Goal: Task Accomplishment & Management: Use online tool/utility

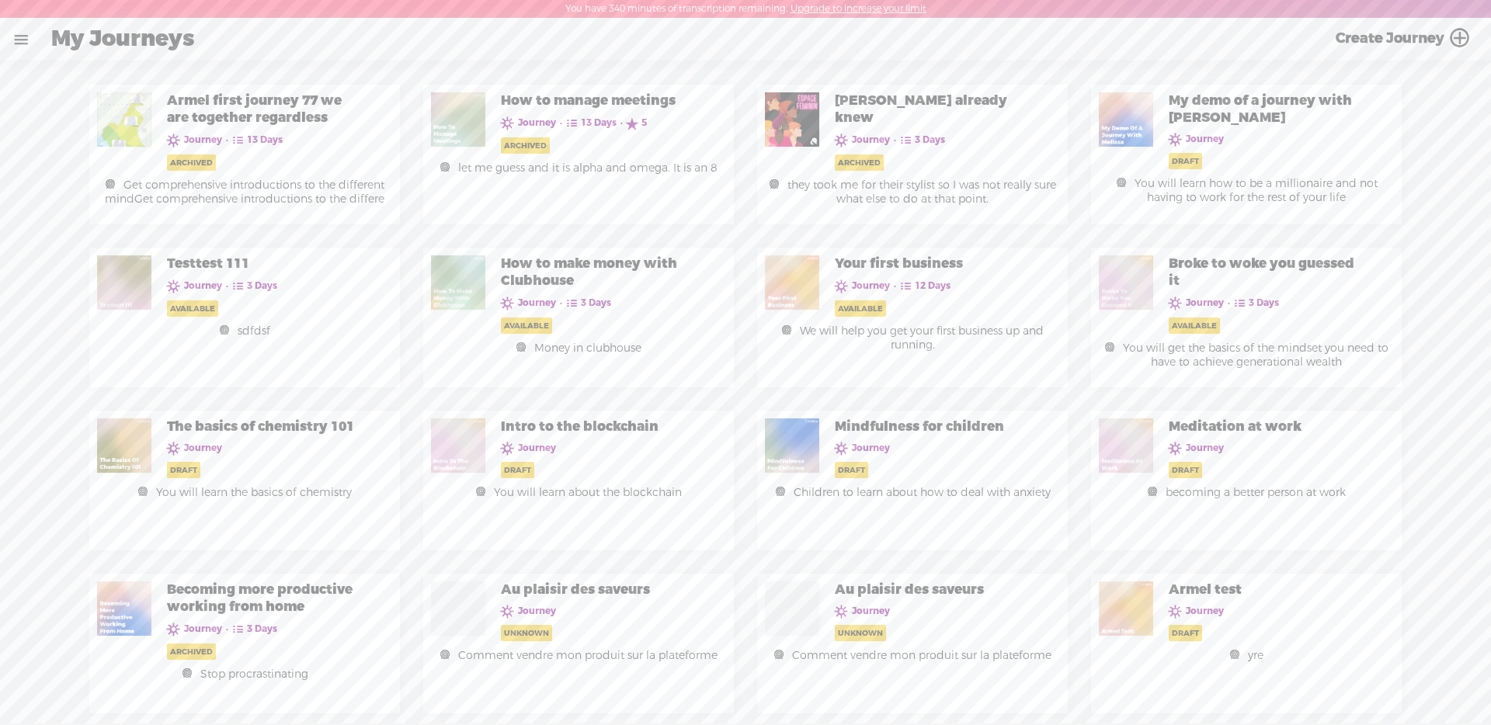
click at [26, 48] on link at bounding box center [21, 39] width 40 height 40
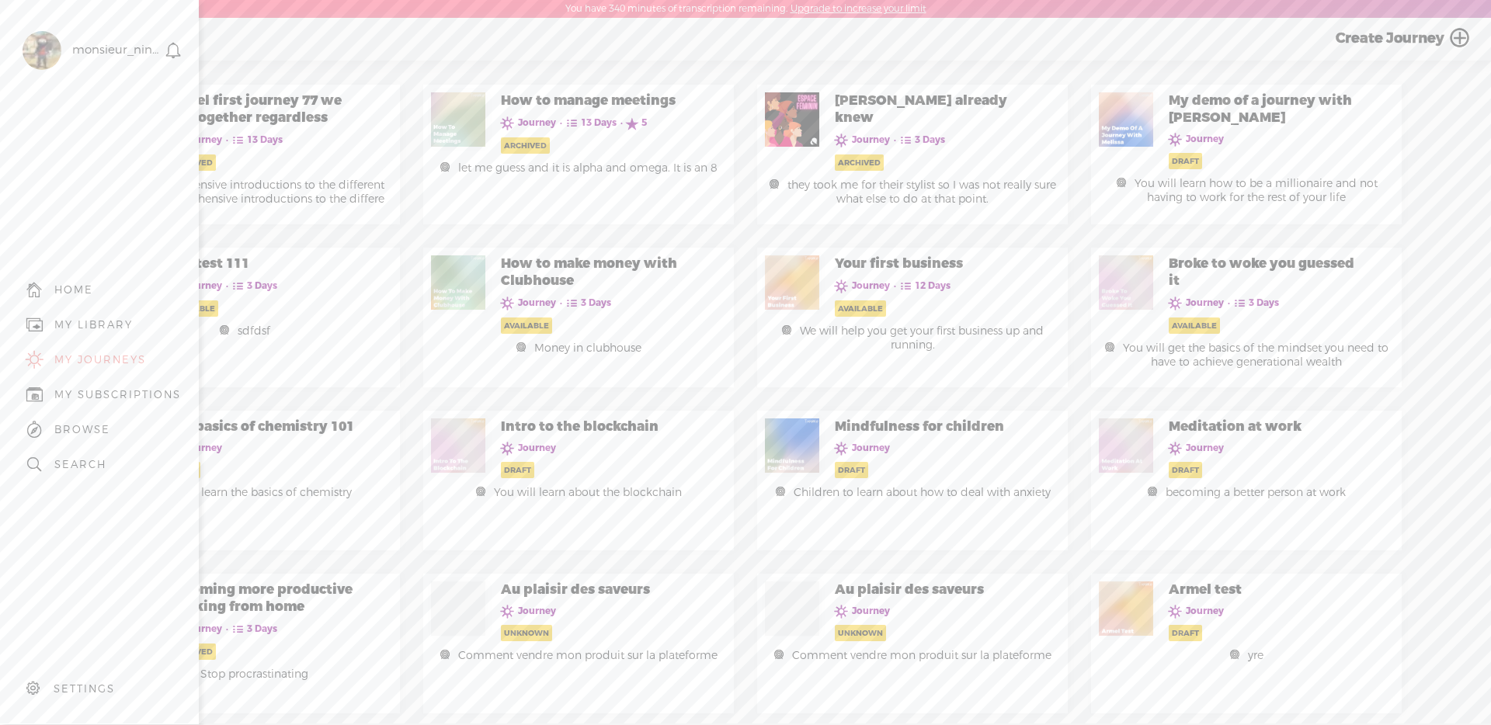
click at [116, 320] on div "MY LIBRARY" at bounding box center [93, 324] width 78 height 13
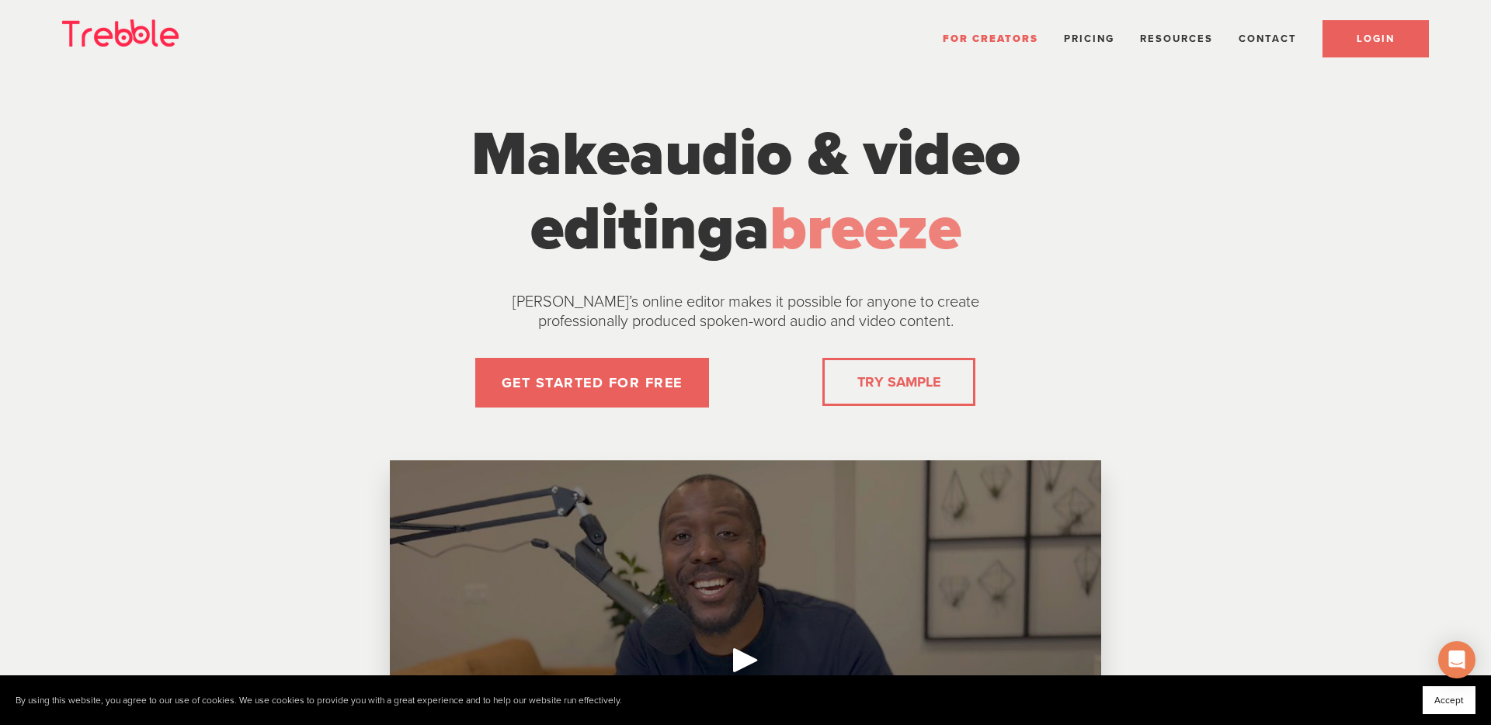
click at [1357, 35] on span "LOGIN" at bounding box center [1376, 39] width 38 height 12
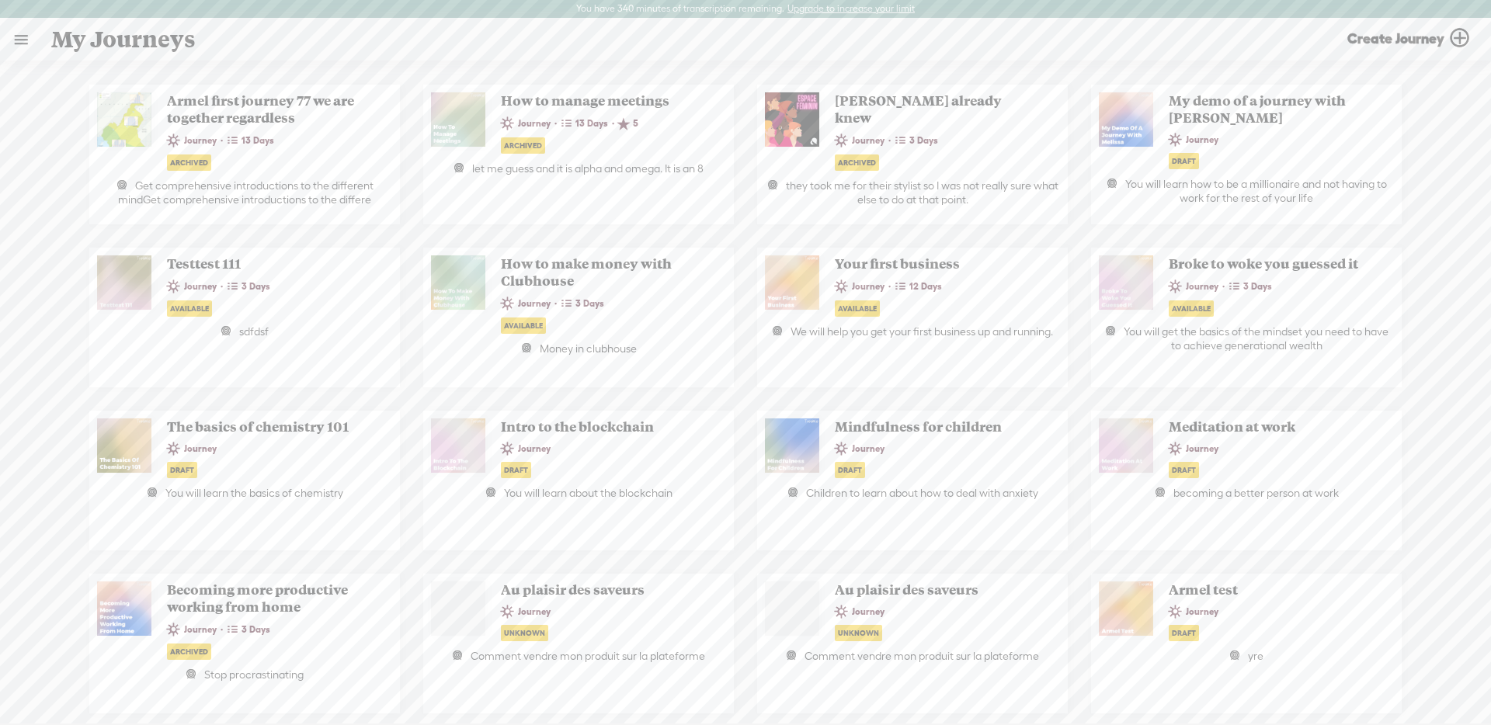
drag, startPoint x: 24, startPoint y: 40, endPoint x: 30, endPoint y: 50, distance: 11.9
click at [24, 40] on link at bounding box center [21, 39] width 40 height 40
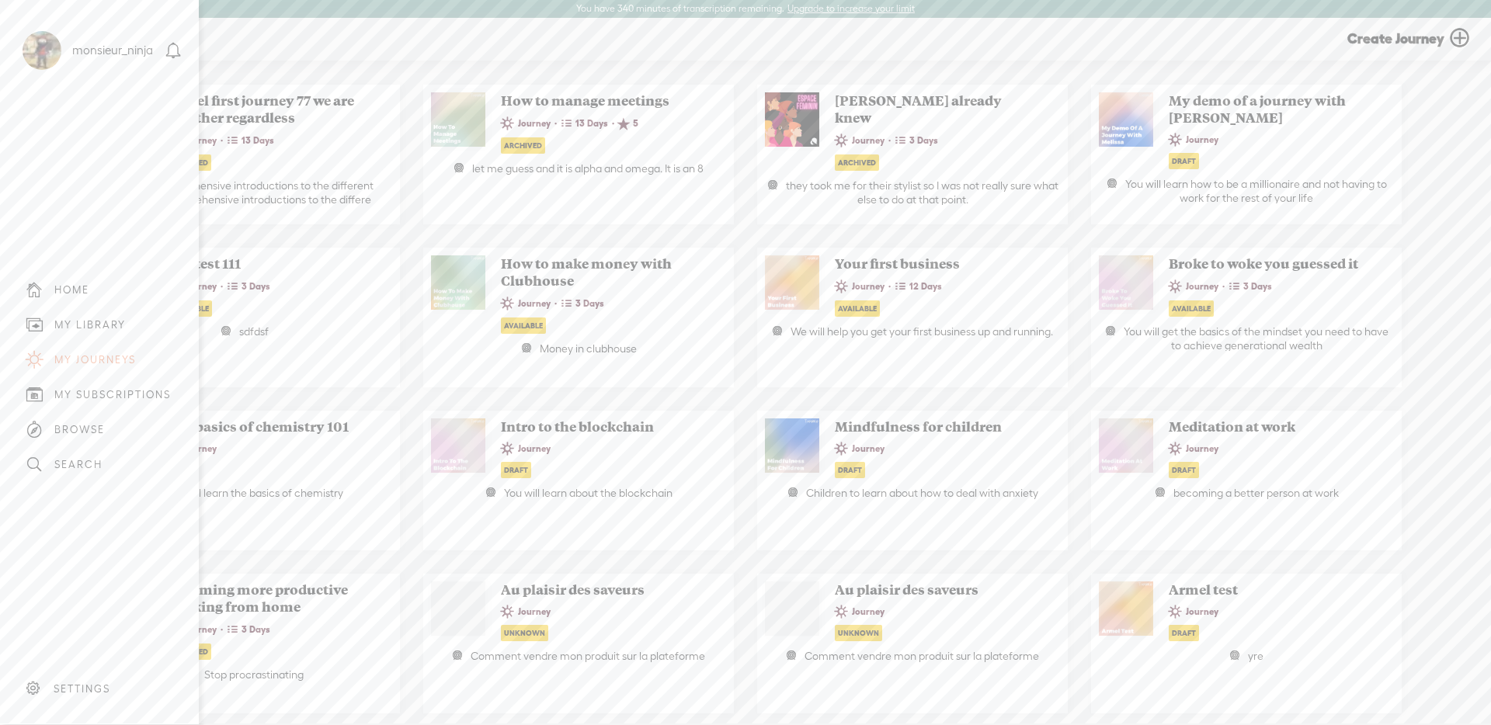
click at [112, 312] on div "MY LIBRARY" at bounding box center [99, 324] width 175 height 35
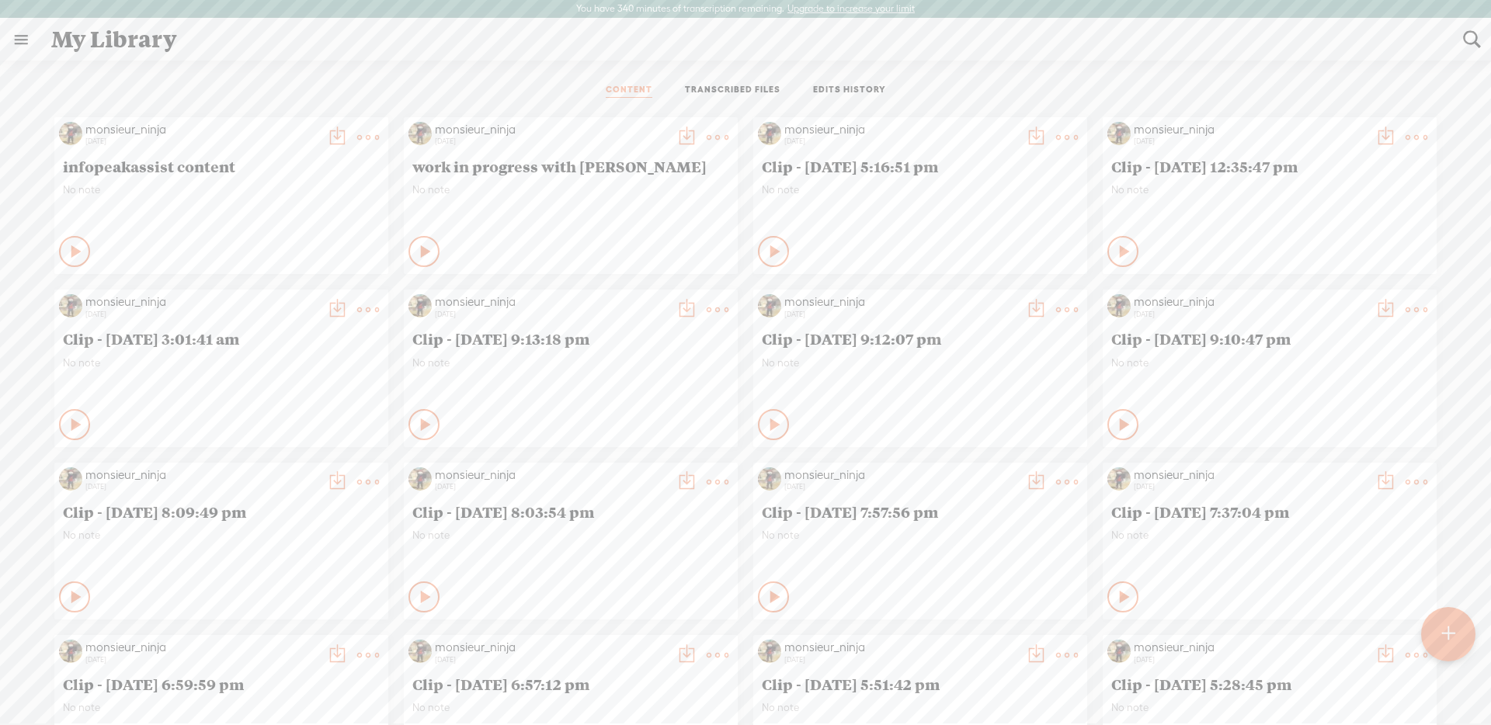
click at [765, 84] on link "TRANSCRIBED FILES" at bounding box center [733, 91] width 96 height 14
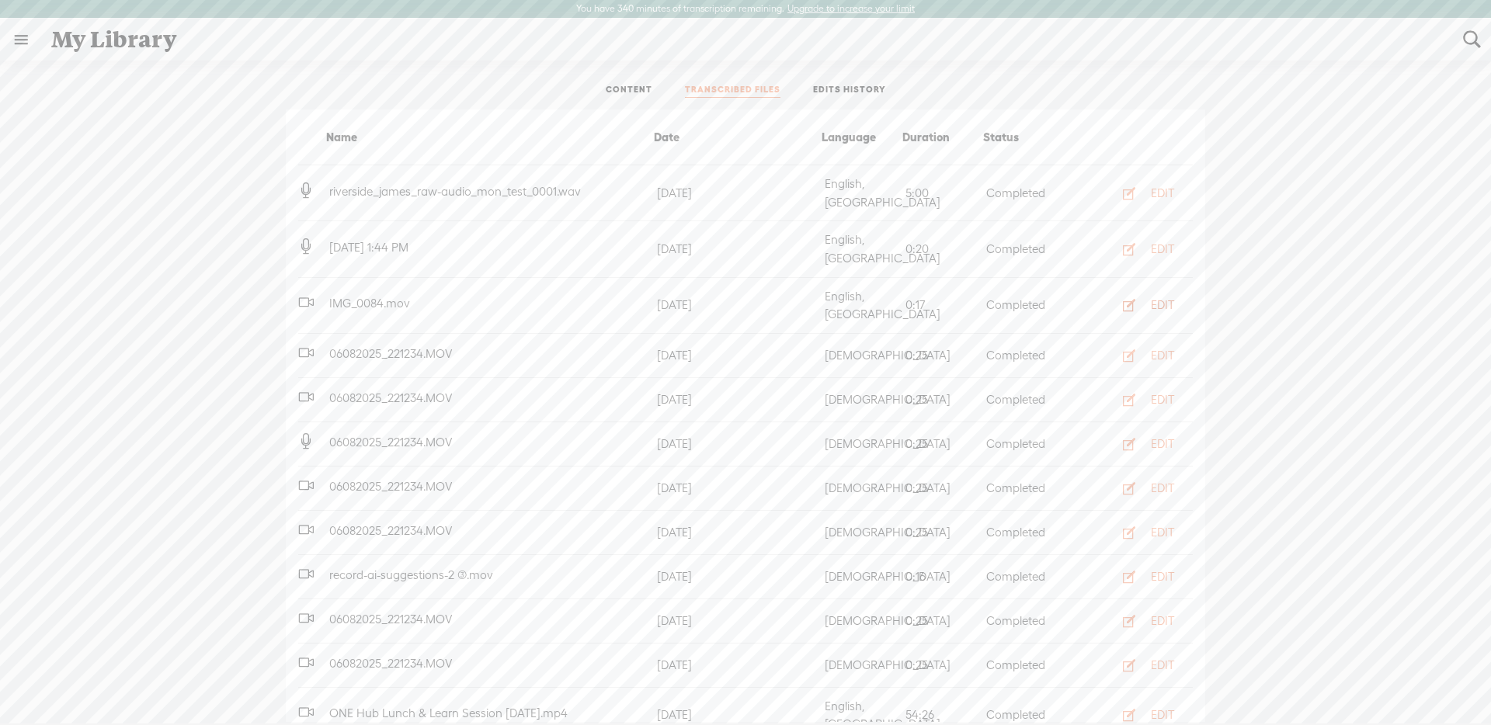
click at [1170, 297] on div "EDIT" at bounding box center [1162, 305] width 23 height 16
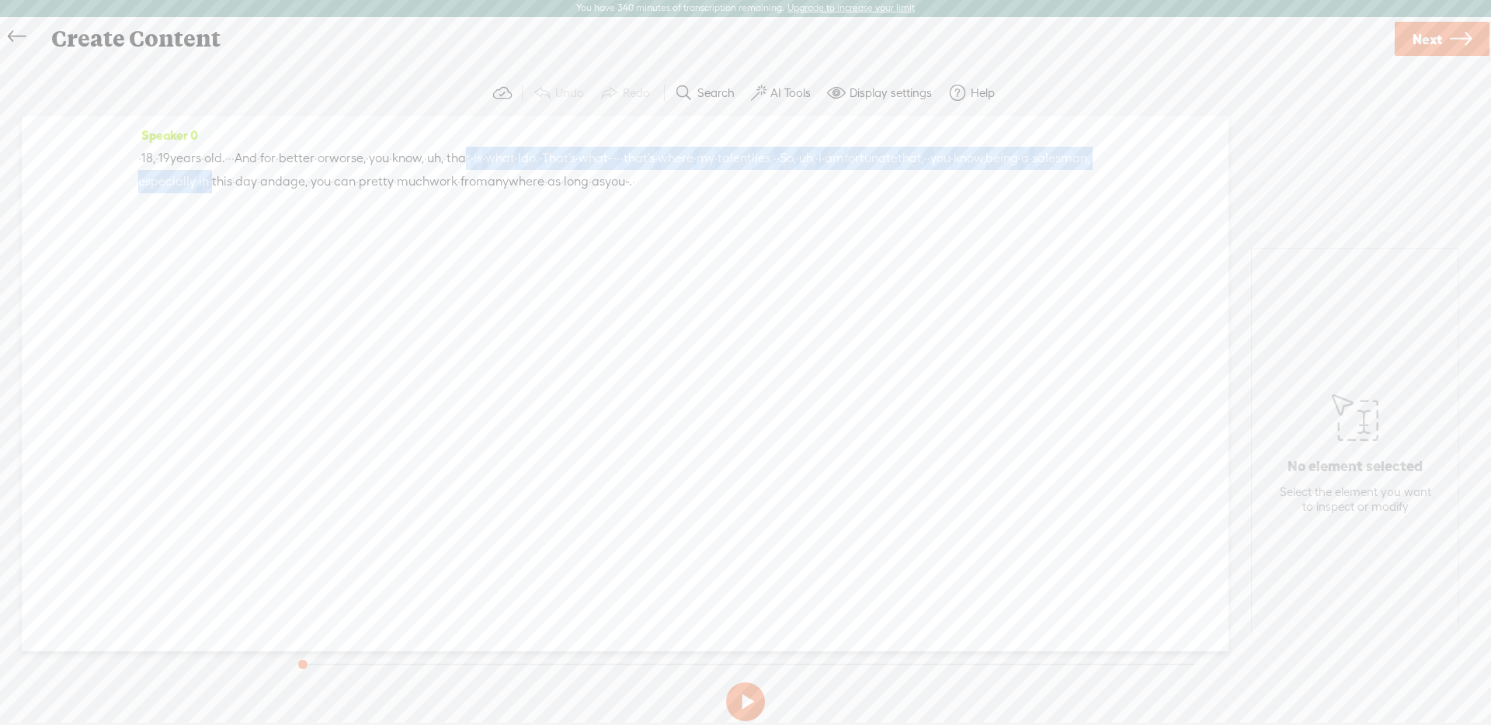
drag, startPoint x: 609, startPoint y: 153, endPoint x: 616, endPoint y: 173, distance: 21.4
click at [616, 173] on div "· · 18, · 19 years · old. · · · And · for · better · or worse, · you · know, · …" at bounding box center [625, 170] width 974 height 47
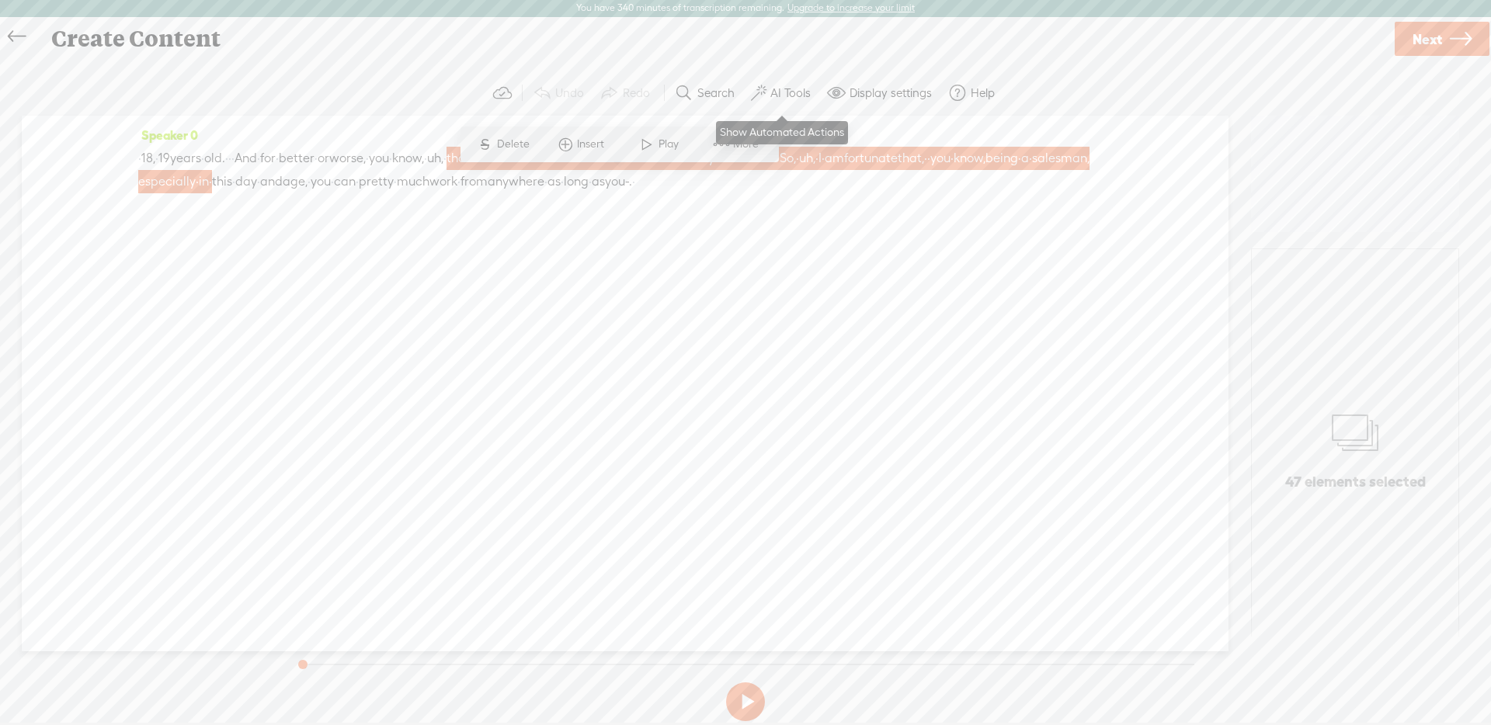
click at [776, 89] on label "AI Tools" at bounding box center [790, 93] width 40 height 16
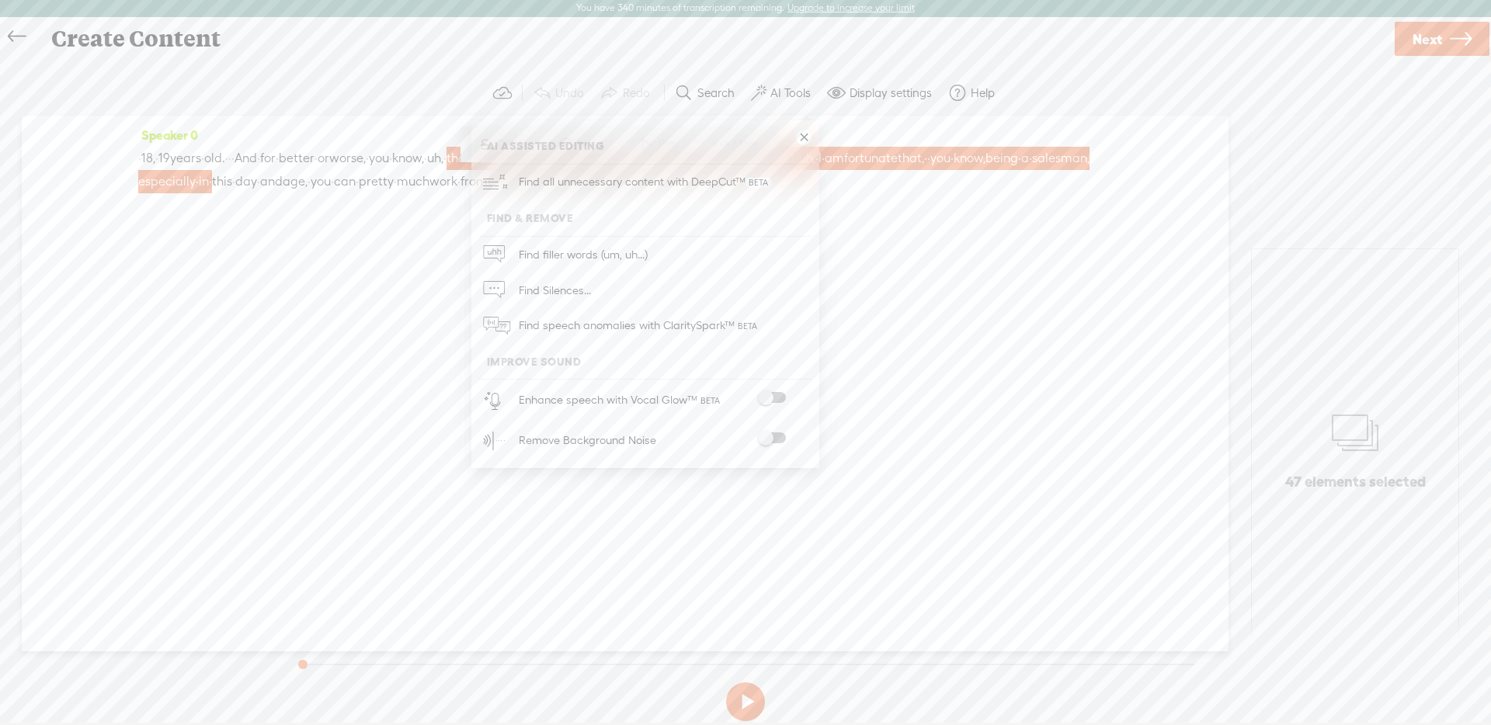
click at [314, 151] on span "better" at bounding box center [297, 158] width 36 height 23
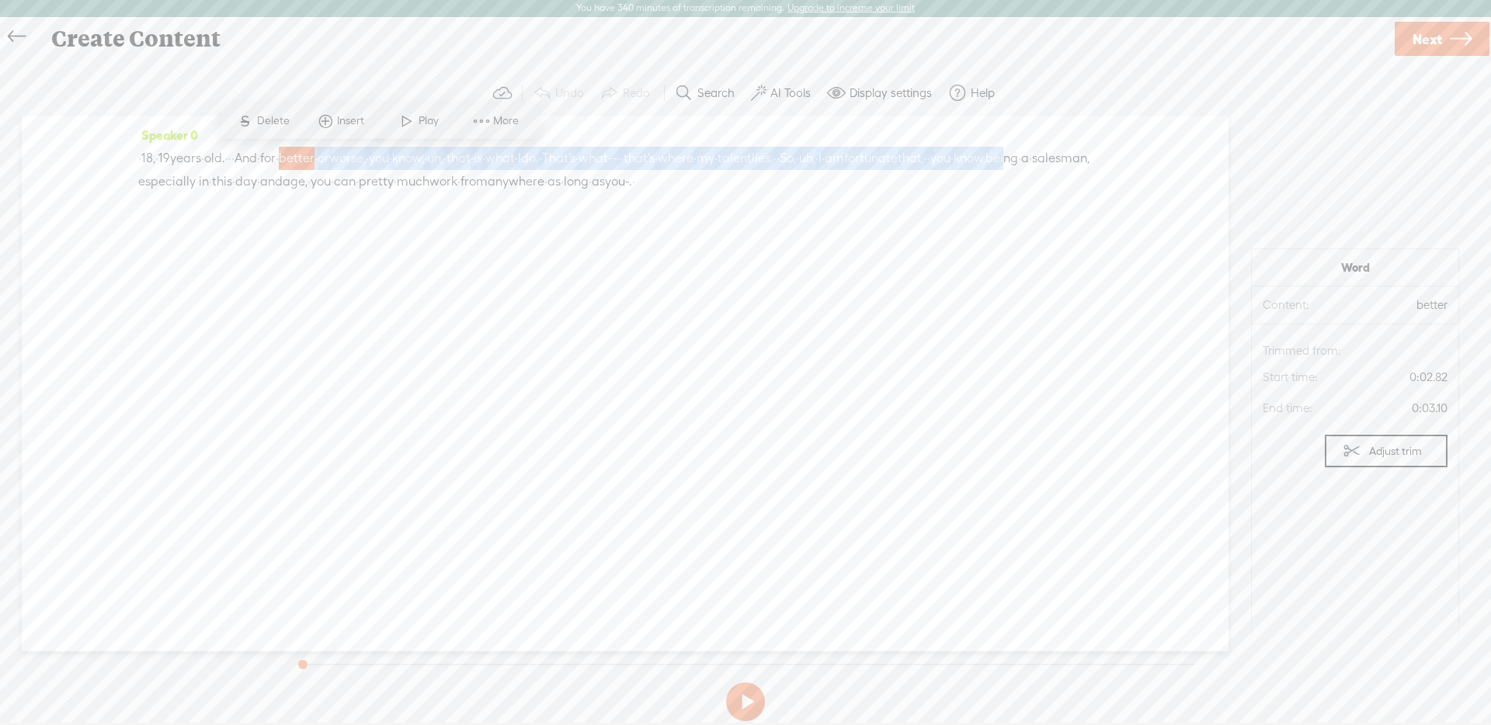
click at [412, 172] on div "· · 18, · 19 years · old. · · · And · for · better · or worse, · you · know, · …" at bounding box center [625, 170] width 974 height 47
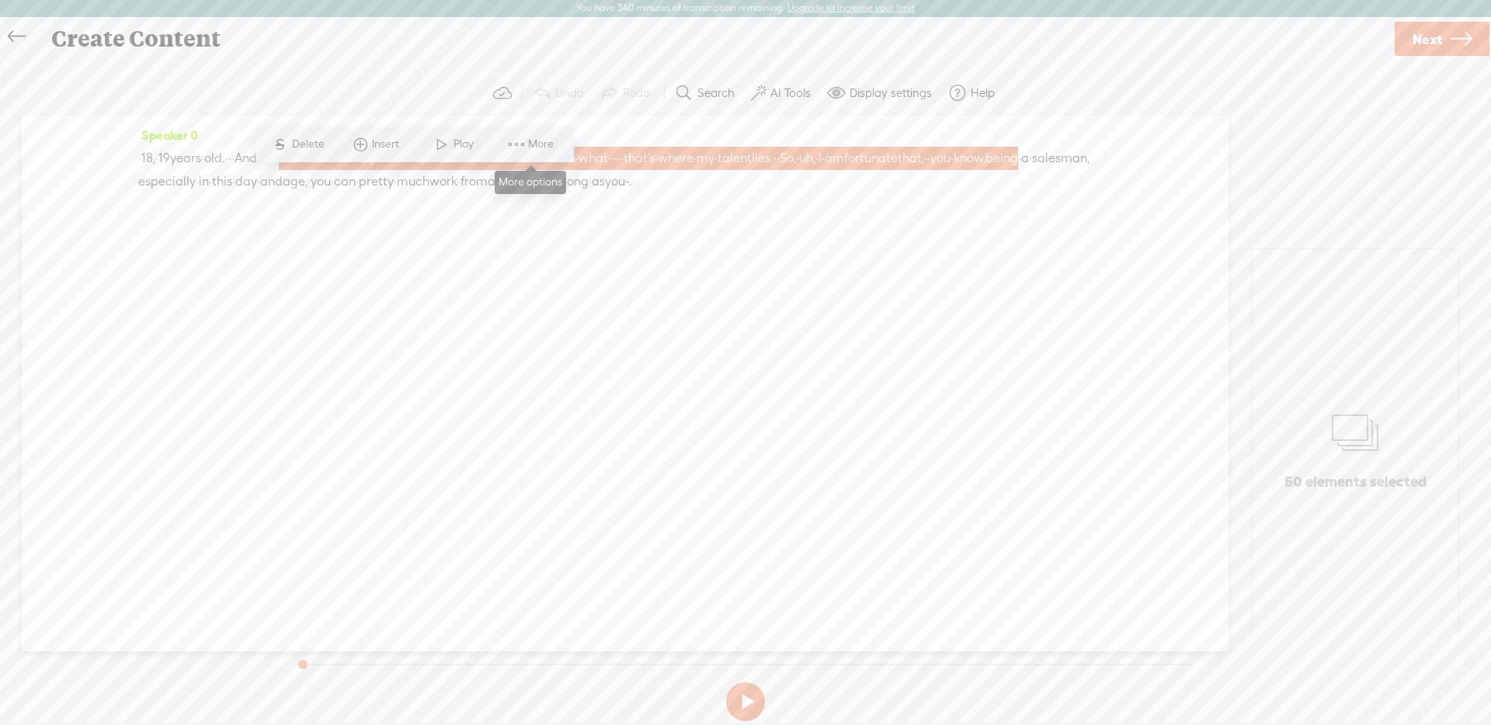
click at [522, 145] on span at bounding box center [516, 144] width 23 height 28
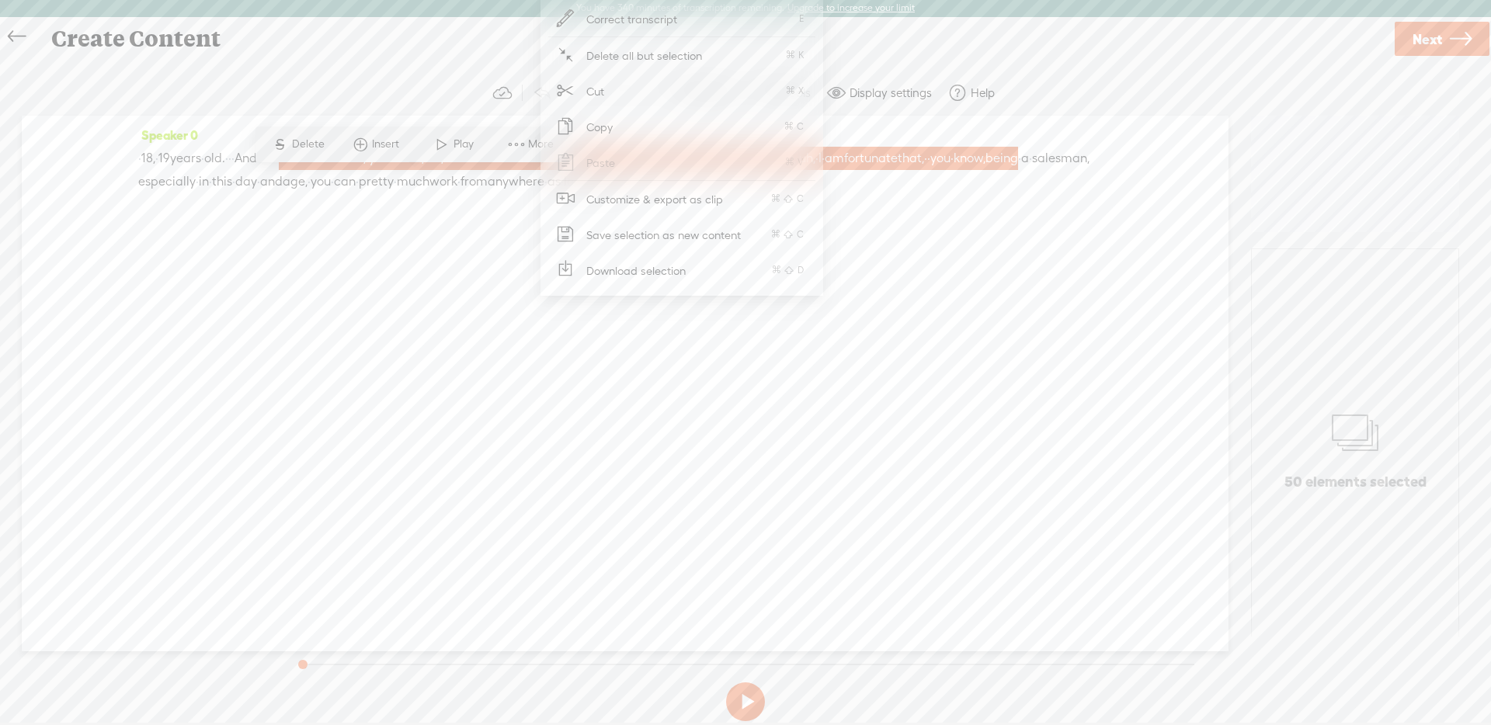
click at [622, 207] on span "Customize & export as clip" at bounding box center [655, 199] width 198 height 35
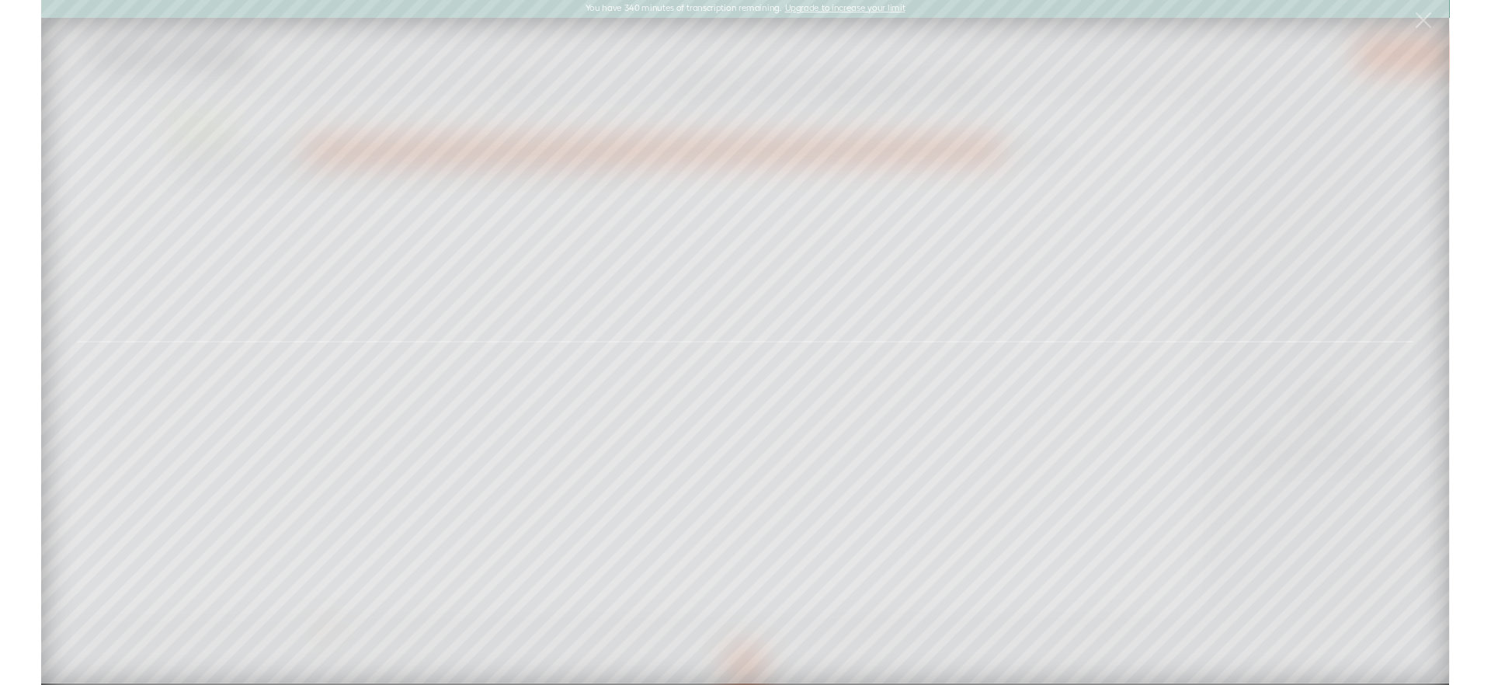
scroll to position [0, 0]
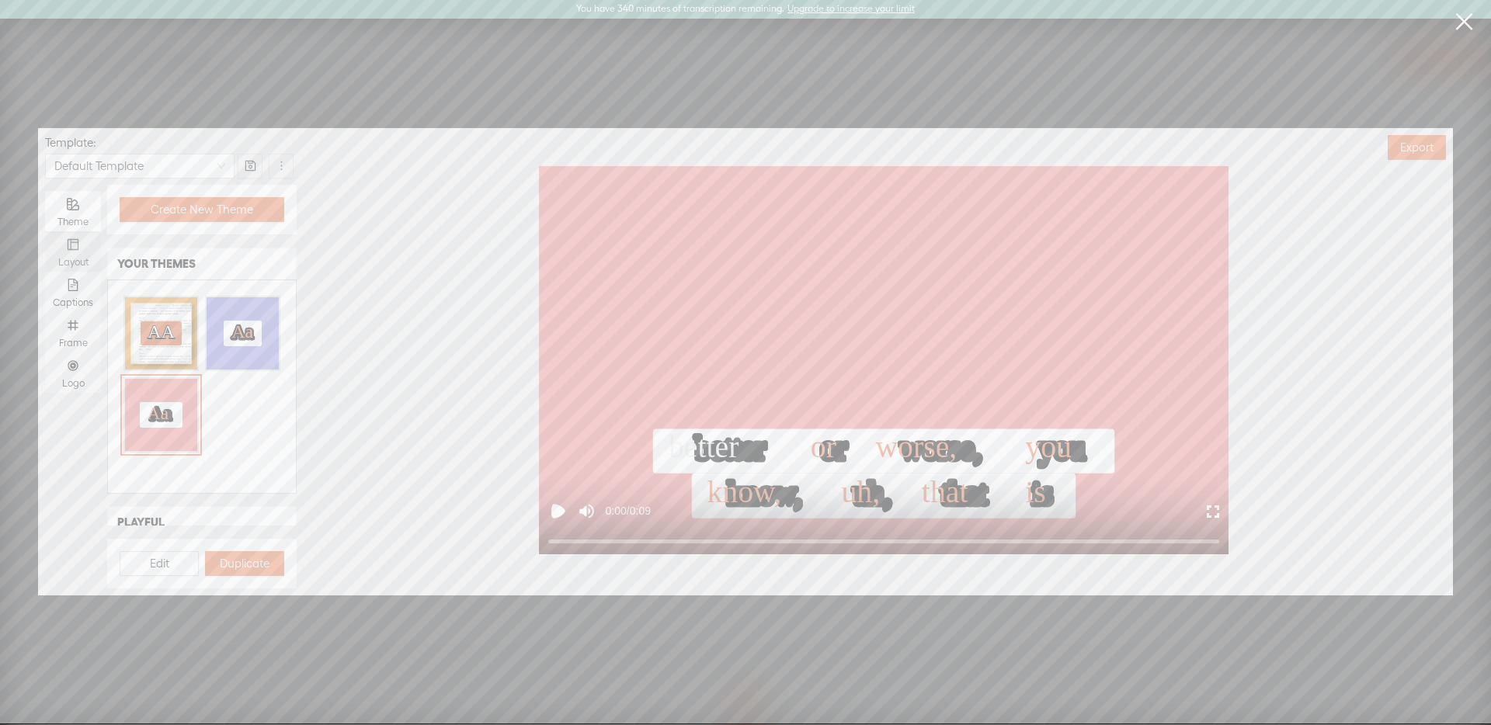
click at [67, 248] on icon "layout" at bounding box center [73, 244] width 12 height 12
click at [45, 231] on input "Layout" at bounding box center [45, 231] width 0 height 0
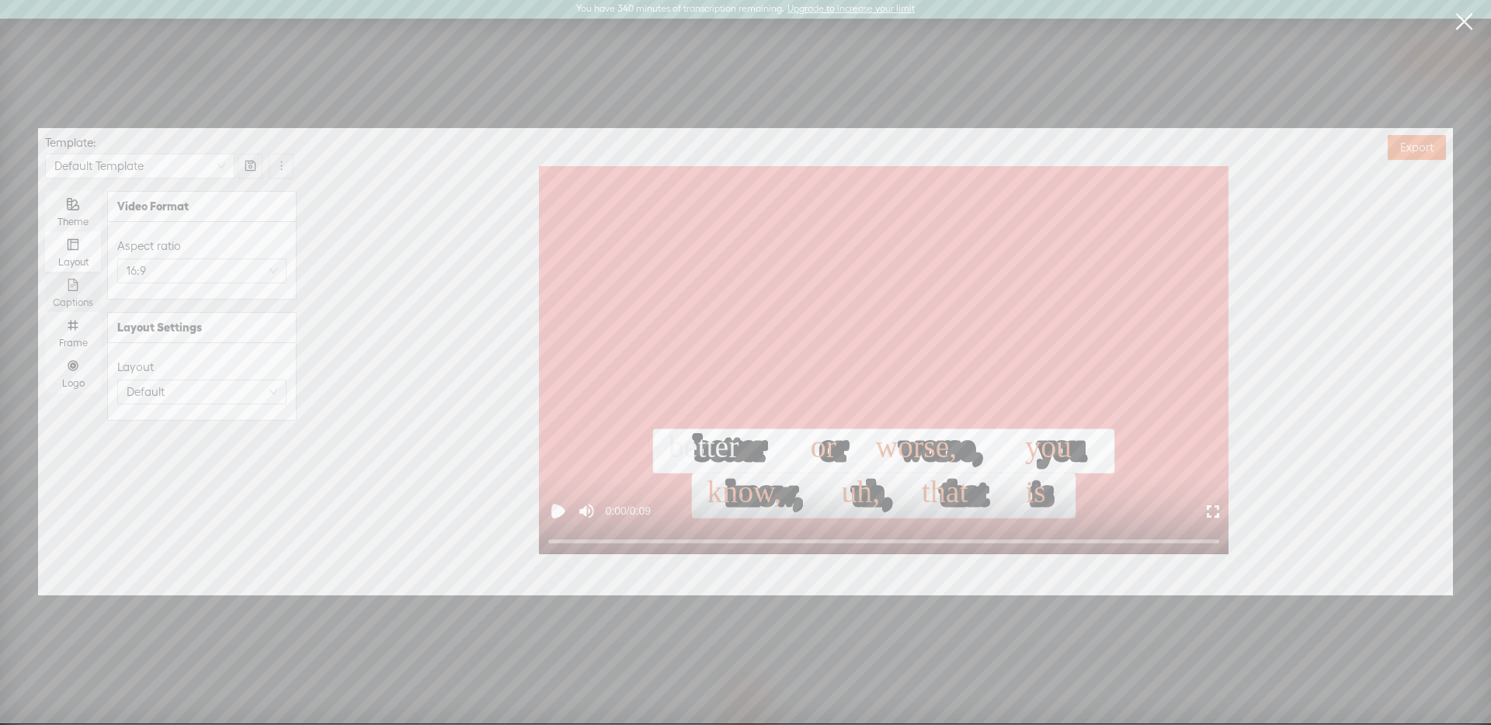
click at [79, 297] on div "Captions" at bounding box center [73, 303] width 40 height 12
click at [45, 272] on input "Captions" at bounding box center [45, 272] width 0 height 0
click at [1423, 145] on span "Export" at bounding box center [1416, 148] width 33 height 16
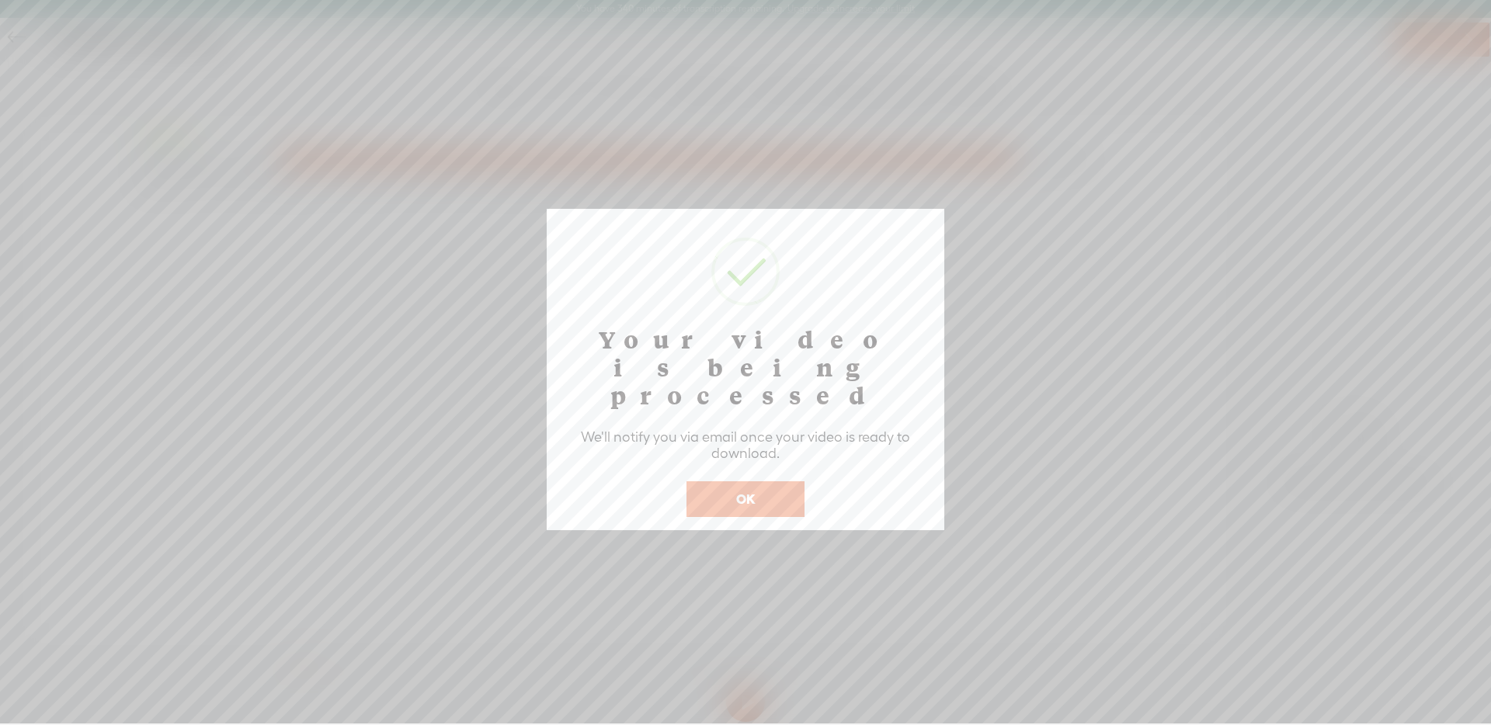
click at [745, 481] on button "OK" at bounding box center [745, 499] width 118 height 36
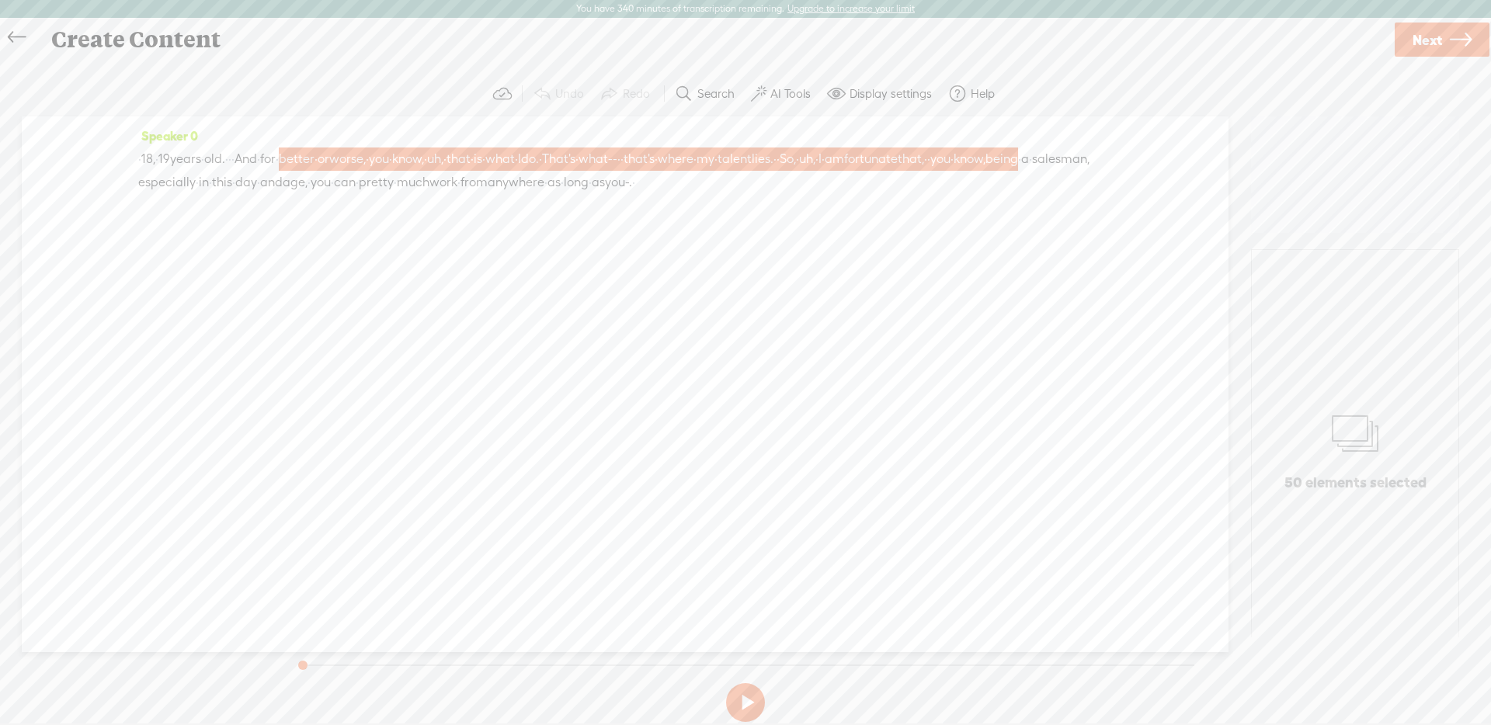
click at [424, 148] on span "know," at bounding box center [408, 159] width 32 height 23
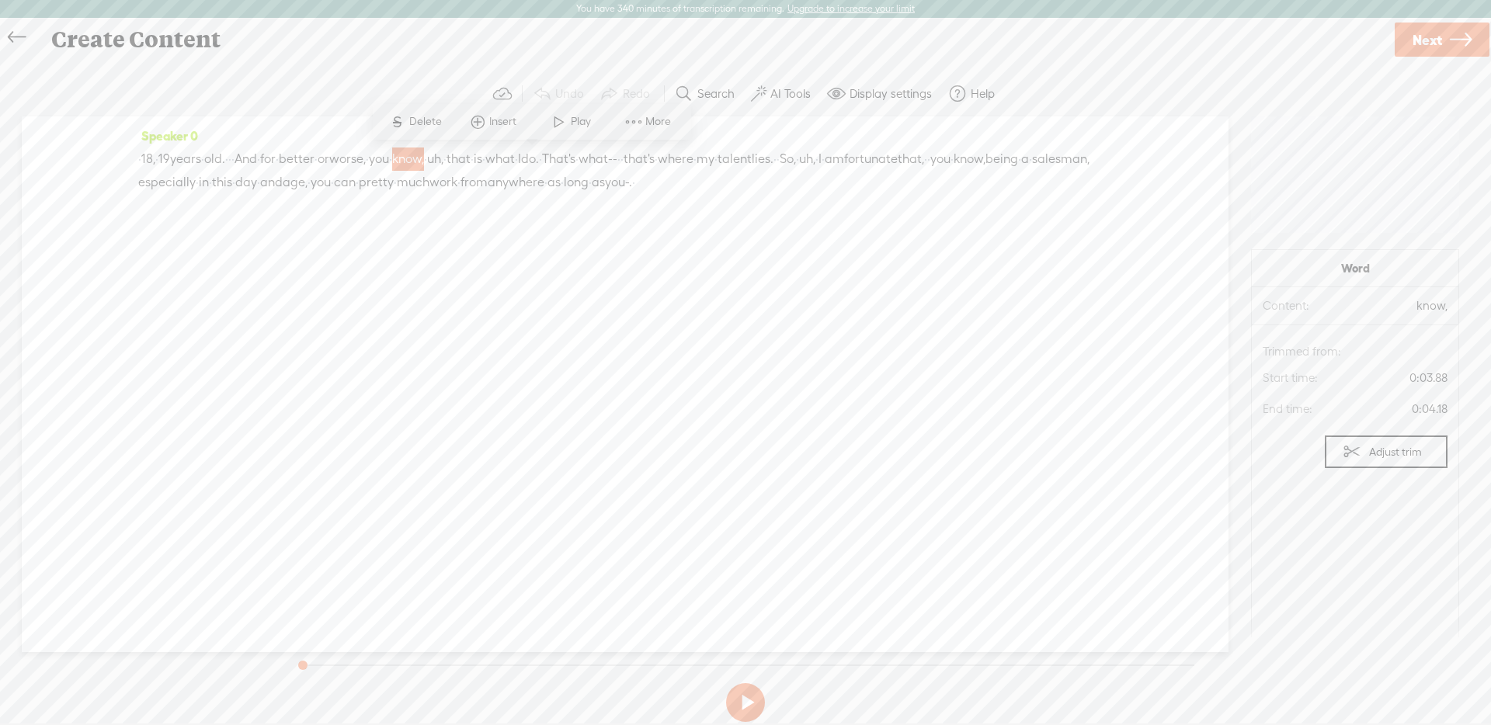
drag, startPoint x: 553, startPoint y: 151, endPoint x: 558, endPoint y: 166, distance: 16.2
click at [427, 166] on span "·" at bounding box center [425, 159] width 3 height 23
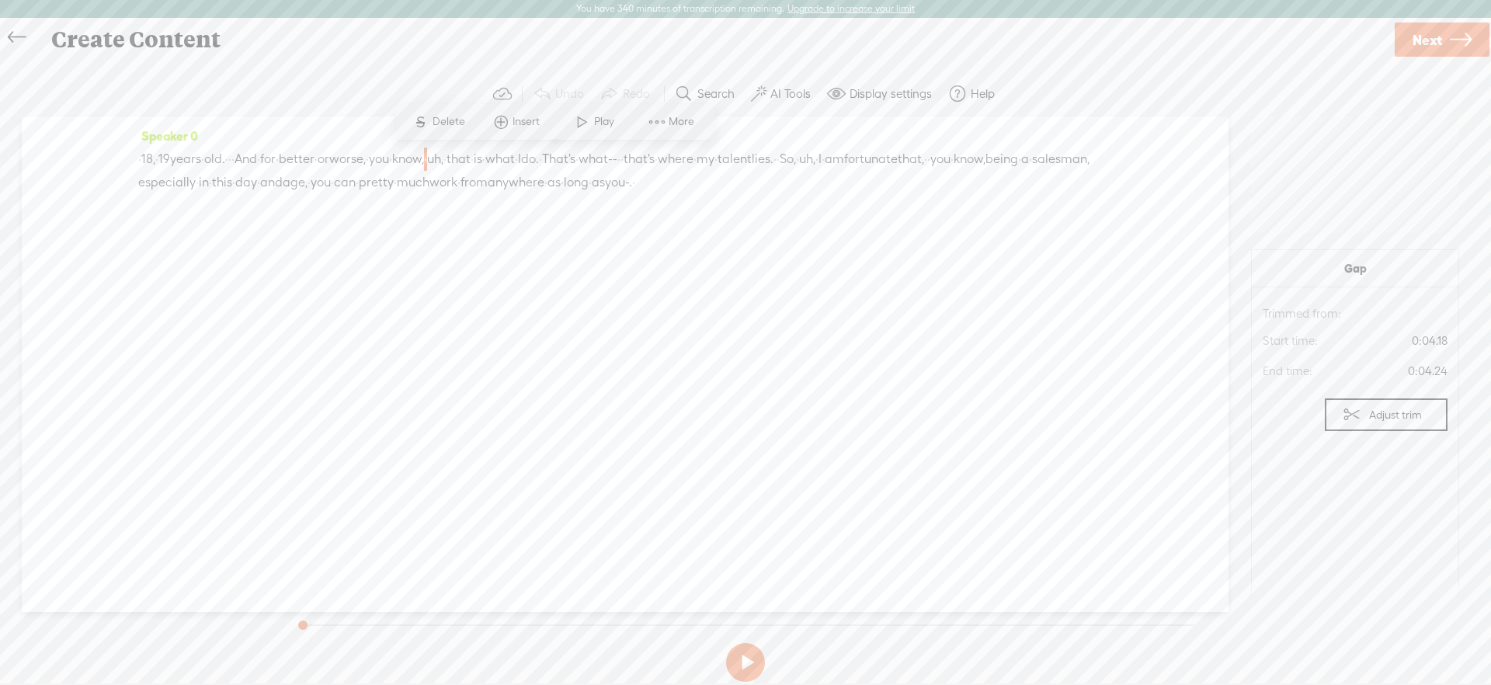
click at [307, 178] on span "age," at bounding box center [295, 182] width 25 height 23
click at [25, 37] on icon at bounding box center [17, 37] width 18 height 35
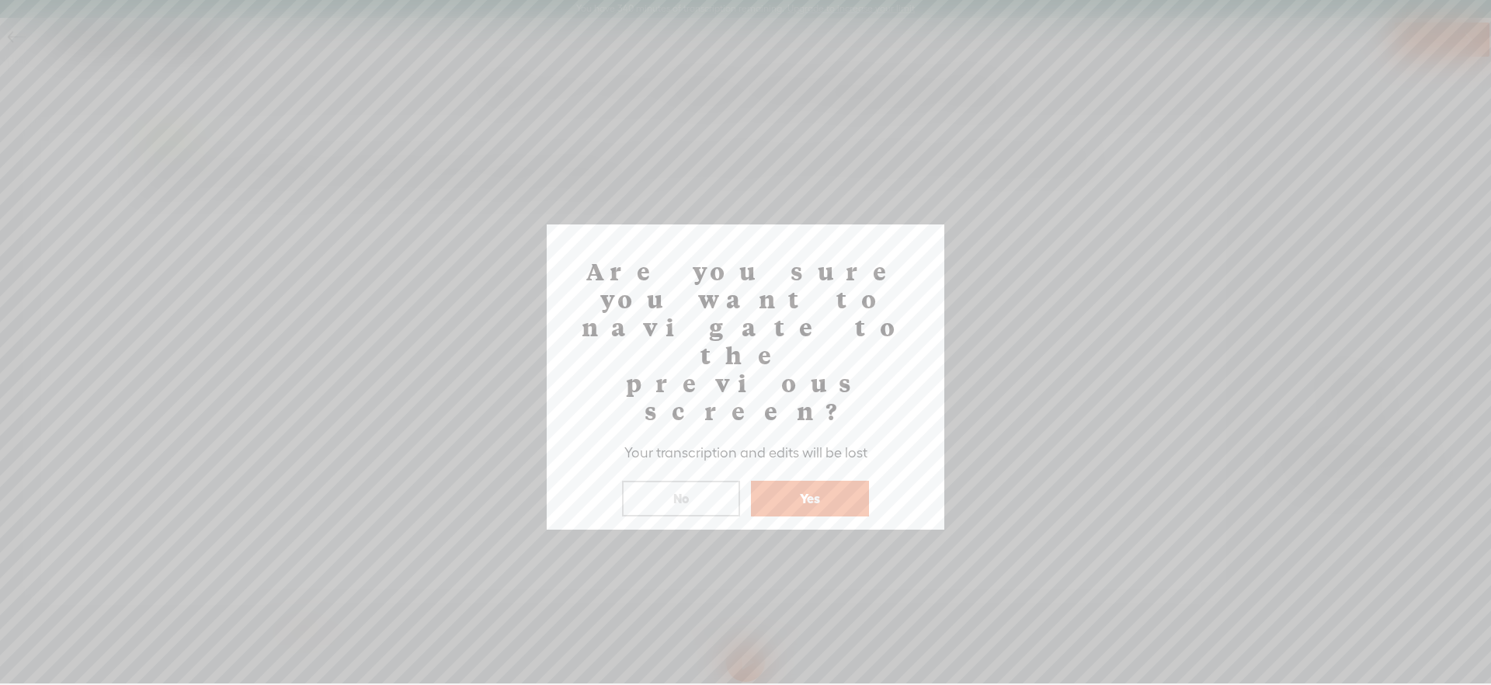
click at [780, 481] on button "Yes" at bounding box center [810, 499] width 118 height 36
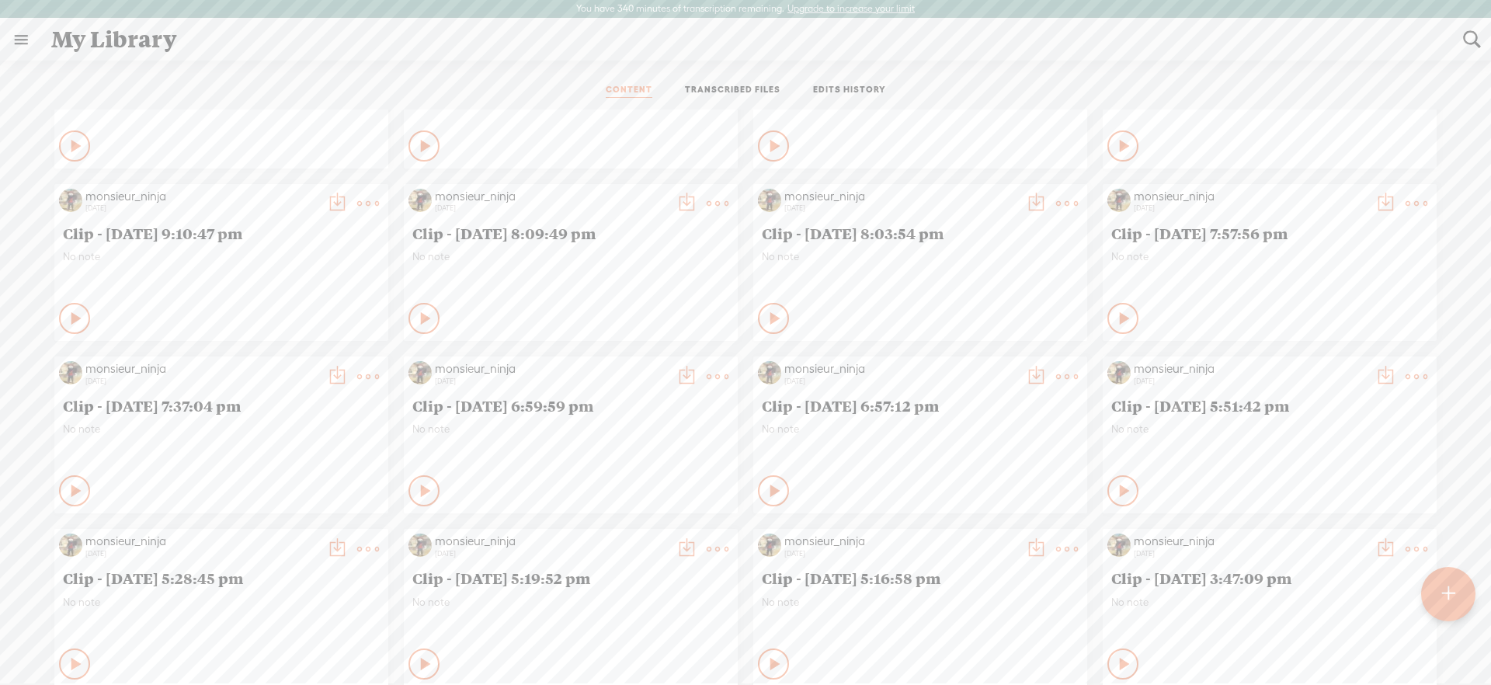
scroll to position [280, 0]
click at [734, 88] on link "TRANSCRIBED FILES" at bounding box center [733, 91] width 96 height 14
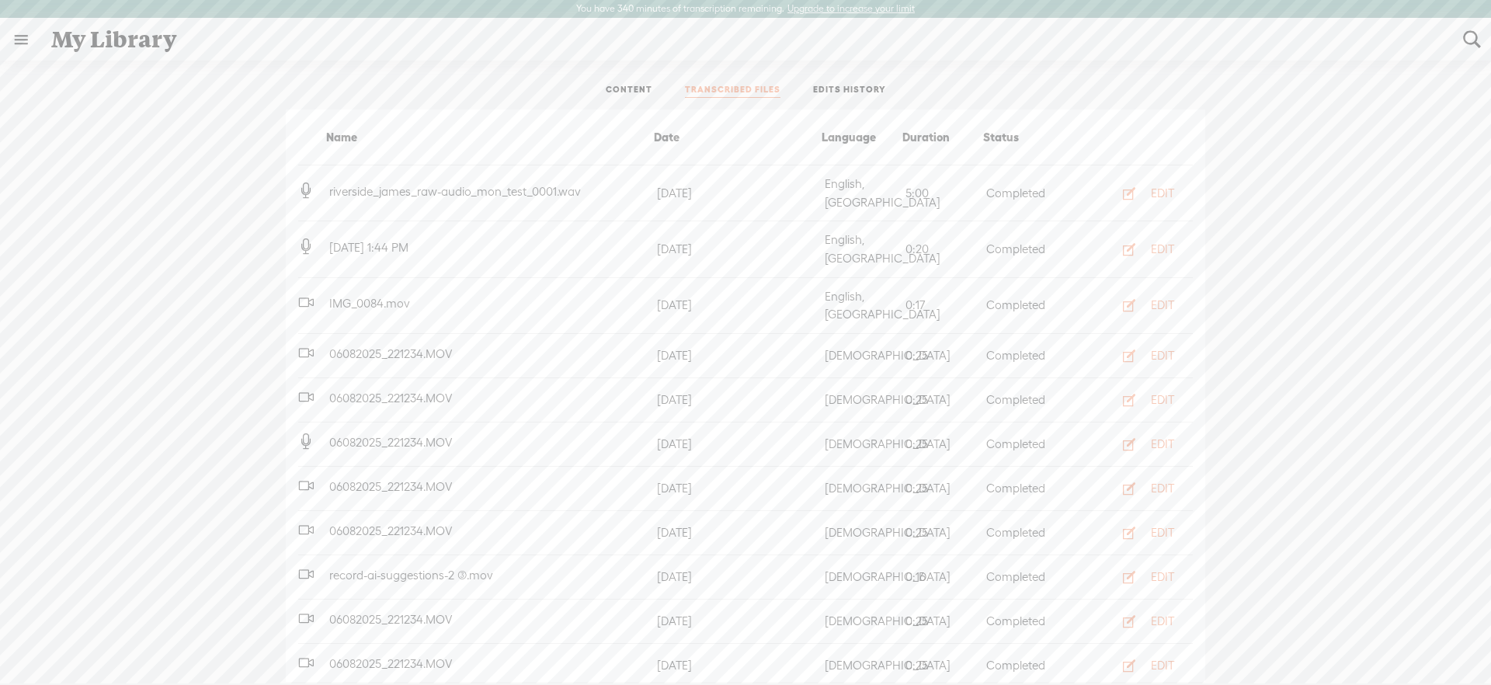
click at [863, 5] on label "Upgrade to increase your limit" at bounding box center [850, 9] width 127 height 12
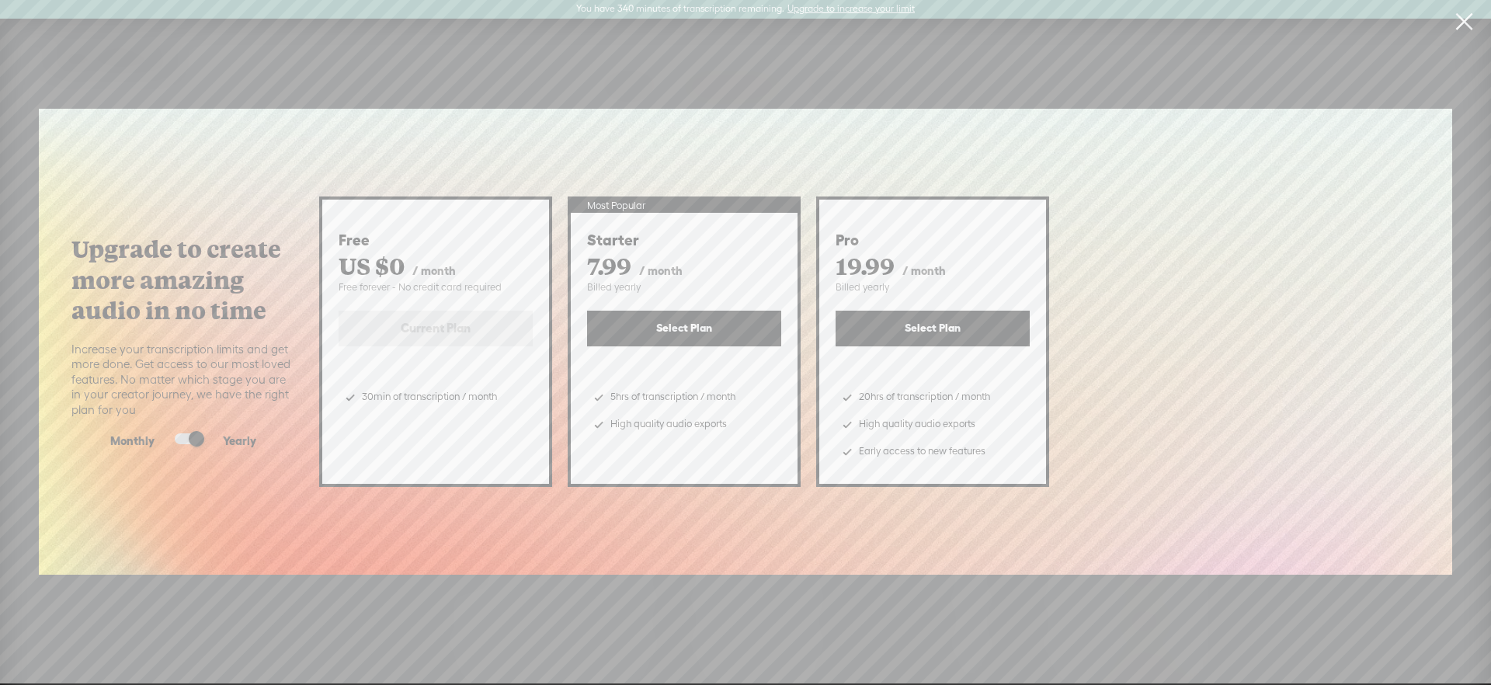
click at [1461, 23] on link at bounding box center [1463, 21] width 39 height 43
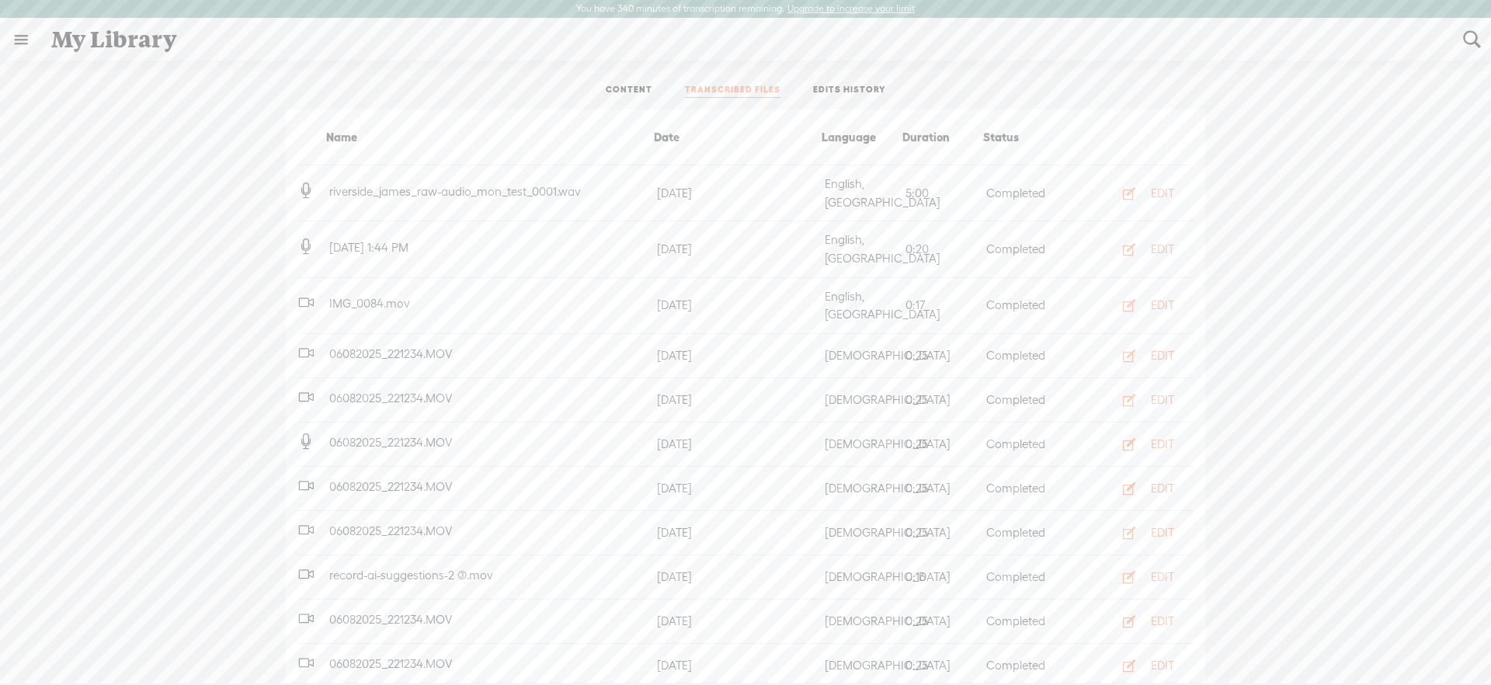
click at [855, 9] on label "Upgrade to increase your limit" at bounding box center [850, 9] width 127 height 12
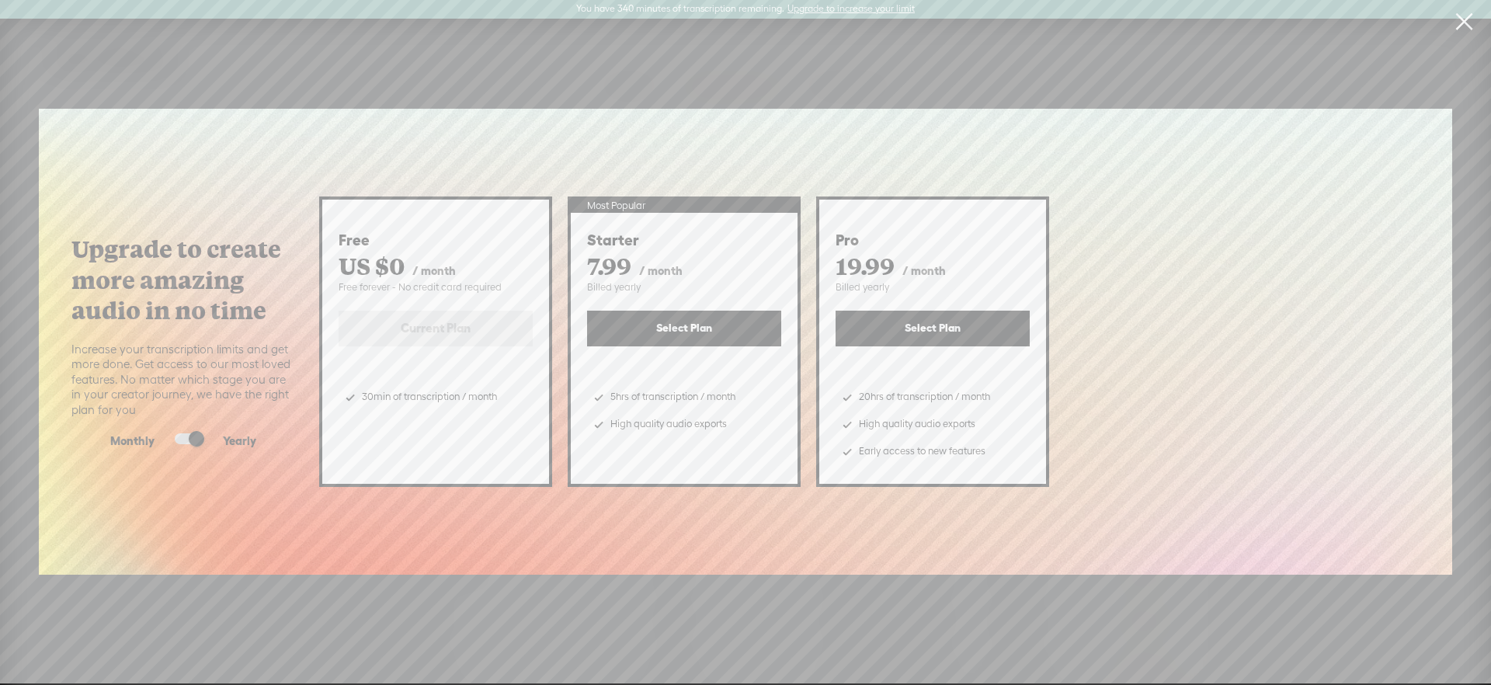
click at [1458, 26] on link at bounding box center [1463, 21] width 39 height 43
